Goal: Transaction & Acquisition: Book appointment/travel/reservation

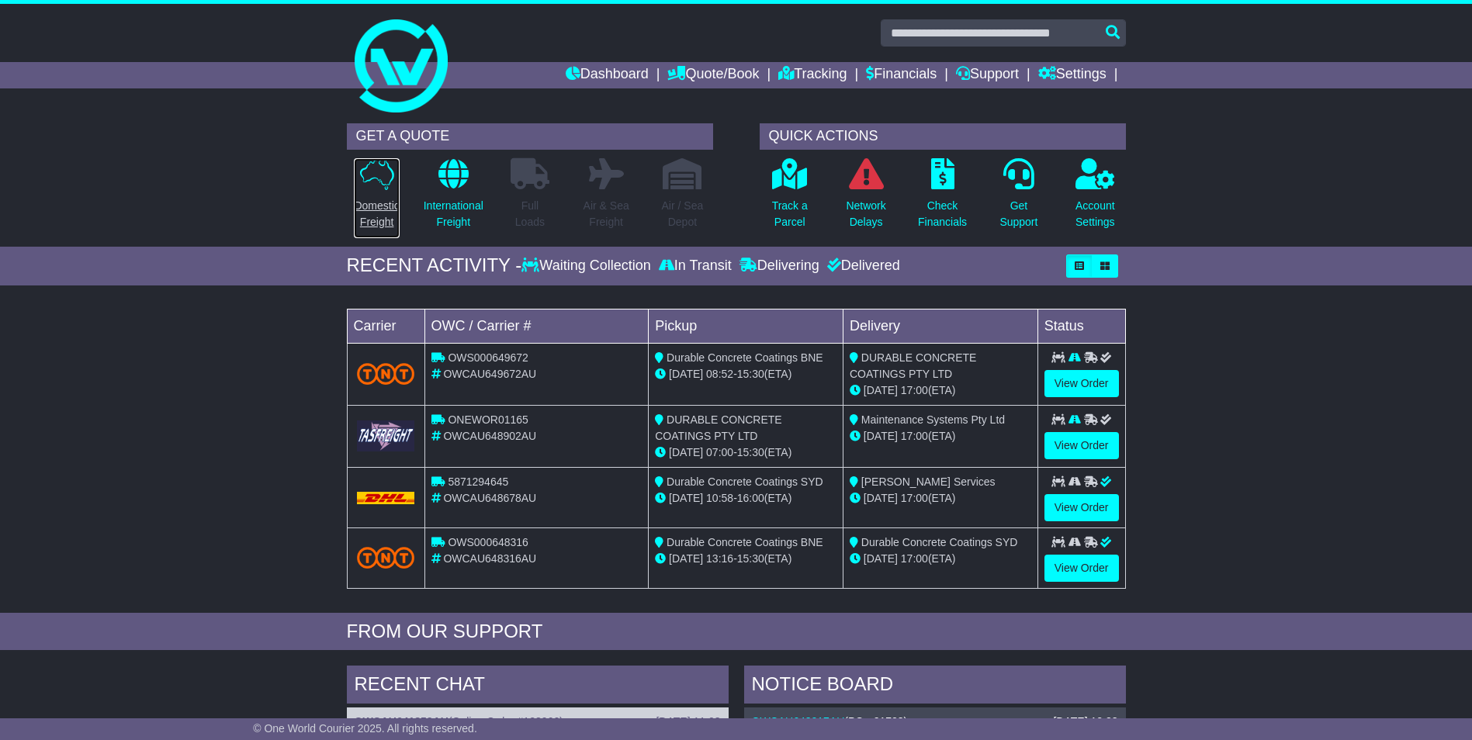
click at [366, 190] on link "Domestic Freight" at bounding box center [376, 197] width 47 height 81
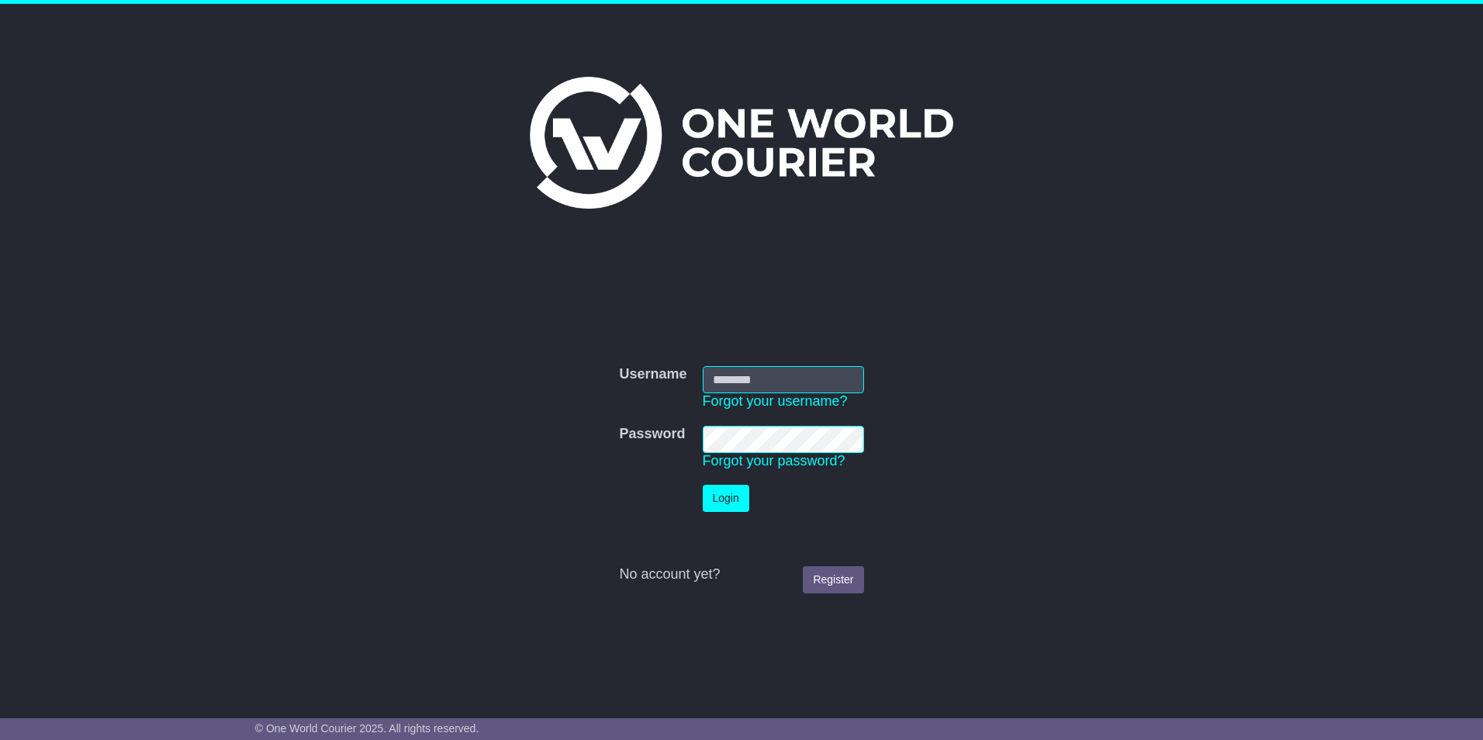
type input "**********"
click at [725, 486] on button "Login" at bounding box center [726, 498] width 47 height 27
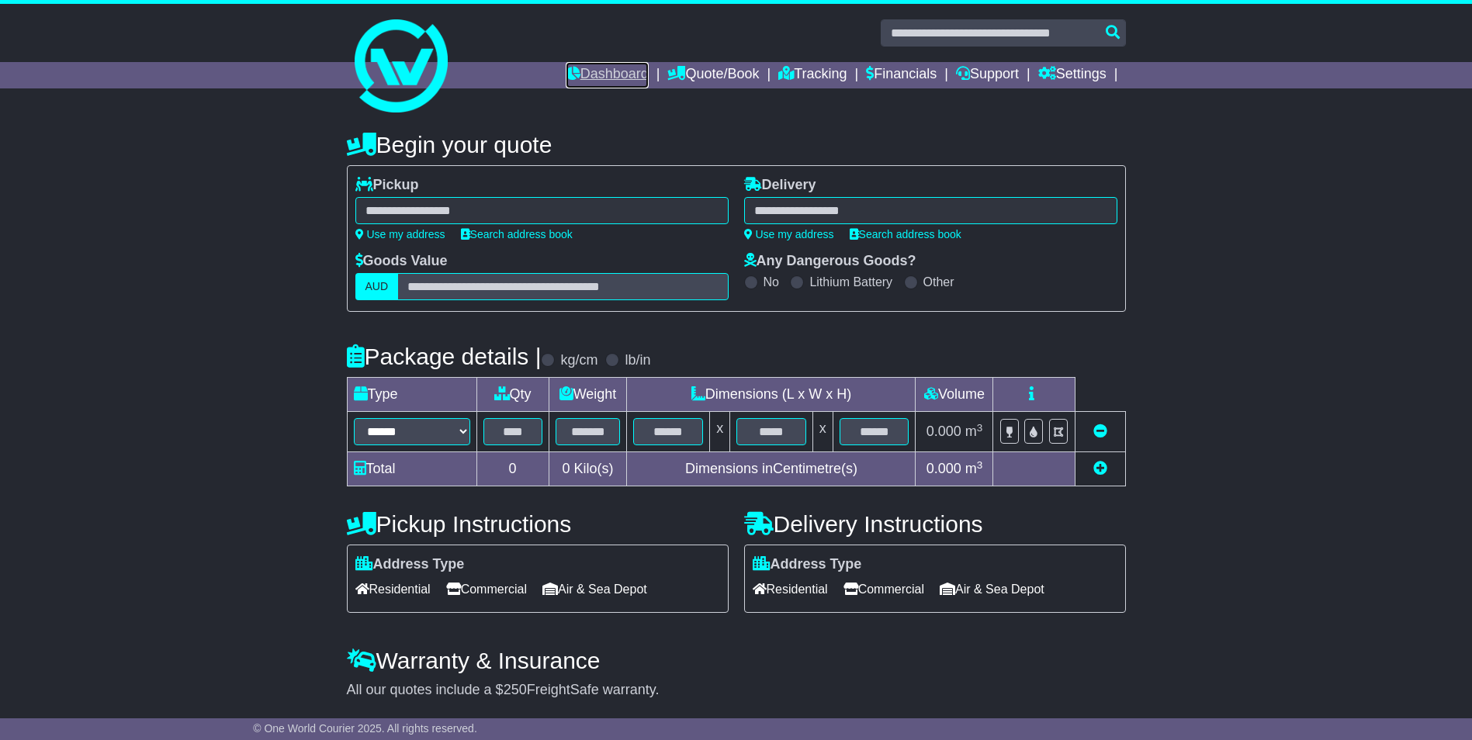
click at [594, 72] on link "Dashboard" at bounding box center [607, 75] width 83 height 26
